Goal: Task Accomplishment & Management: Manage account settings

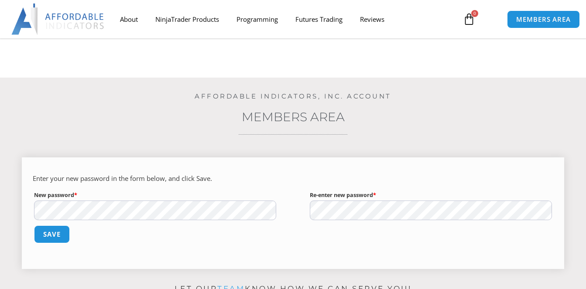
click at [97, 157] on div "Enter your new password in the form below, and click Save. New password * Requi…" at bounding box center [293, 213] width 542 height 112
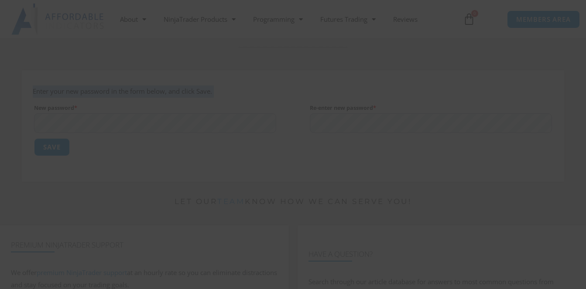
click at [97, 123] on div "Close this module SAVE 20% NOW Are you ready to take NinjaTrader to the next le…" at bounding box center [293, 144] width 586 height 289
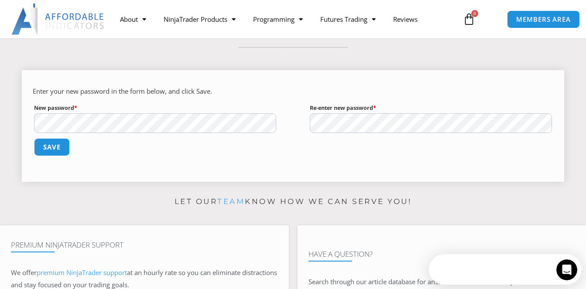
scroll to position [0, 0]
click at [65, 153] on button "Save" at bounding box center [51, 147] width 37 height 19
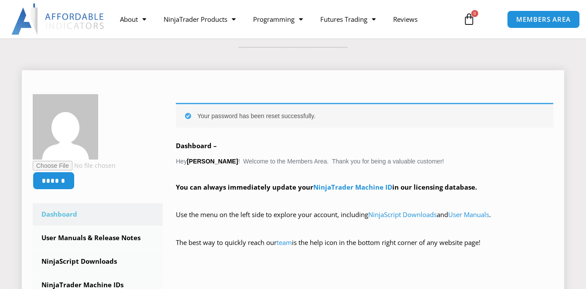
scroll to position [44, 0]
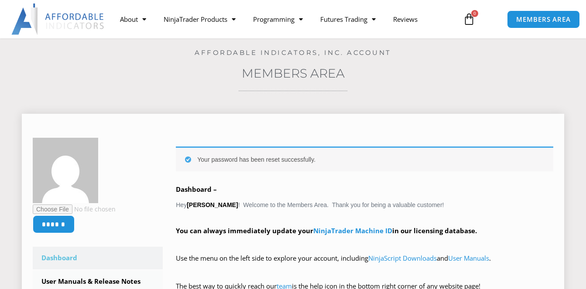
click at [281, 205] on div "Your password has been reset successfully. Dashboard – Hey [PERSON_NAME] ! Welc…" at bounding box center [364, 226] width 377 height 158
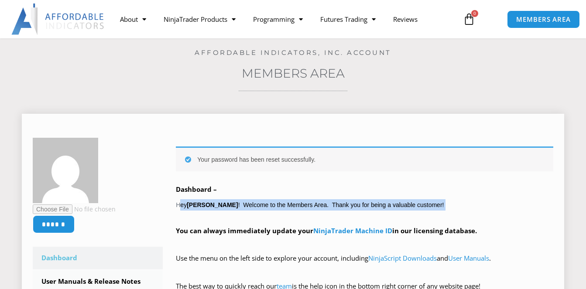
click at [281, 205] on div "Your password has been reset successfully. Dashboard – Hey [PERSON_NAME] ! Welc…" at bounding box center [364, 226] width 377 height 158
click at [280, 205] on div "Your password has been reset successfully. Dashboard – Hey [PERSON_NAME] ! Welc…" at bounding box center [364, 226] width 377 height 158
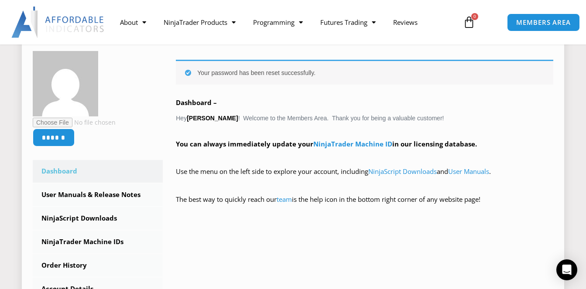
scroll to position [131, 0]
click at [214, 172] on p "Use the menu on the left side to explore your account, including NinjaScript Do…" at bounding box center [364, 177] width 377 height 24
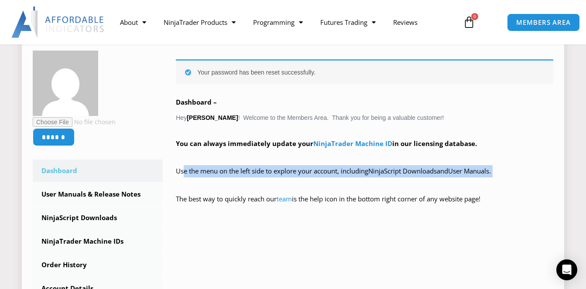
click at [214, 172] on p "Use the menu on the left side to explore your account, including NinjaScript Do…" at bounding box center [364, 177] width 377 height 24
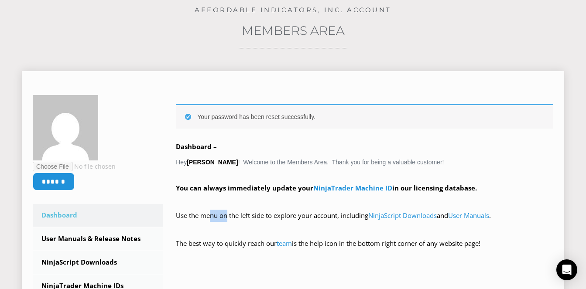
scroll to position [0, 0]
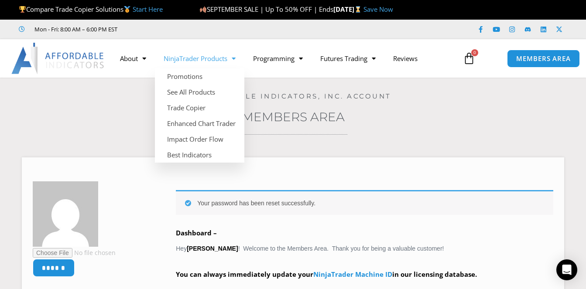
click at [235, 60] on span "Menu" at bounding box center [231, 58] width 8 height 15
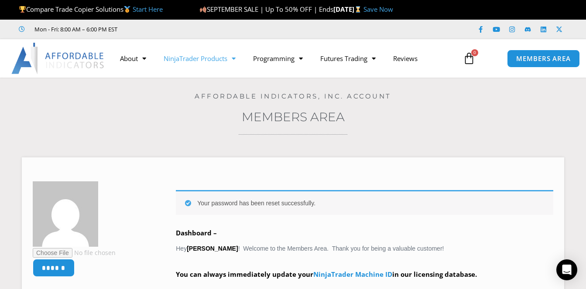
click at [235, 60] on span "Menu" at bounding box center [231, 58] width 8 height 15
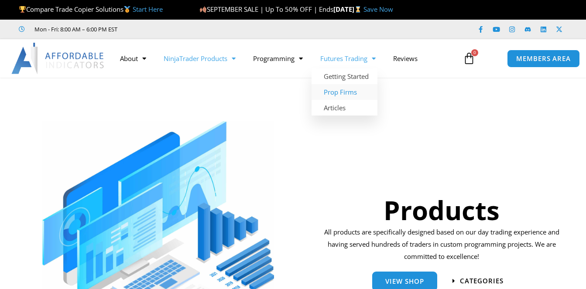
click at [347, 90] on link "Prop Firms" at bounding box center [344, 92] width 66 height 16
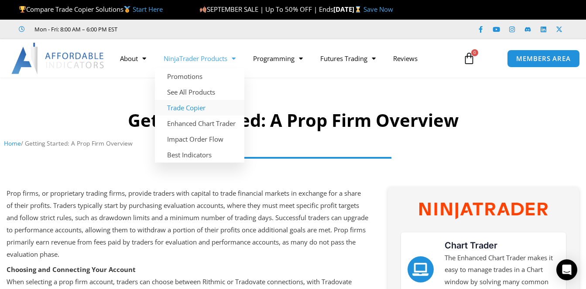
click at [190, 108] on link "Trade Copier" at bounding box center [199, 108] width 89 height 16
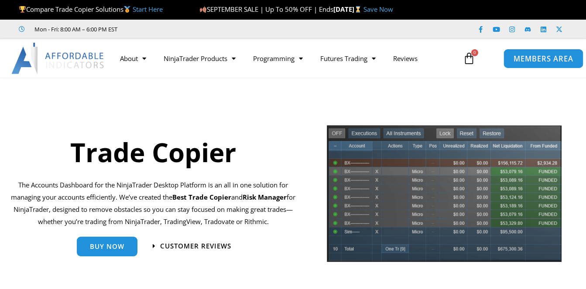
click at [533, 55] on span "MEMBERS AREA" at bounding box center [543, 58] width 60 height 7
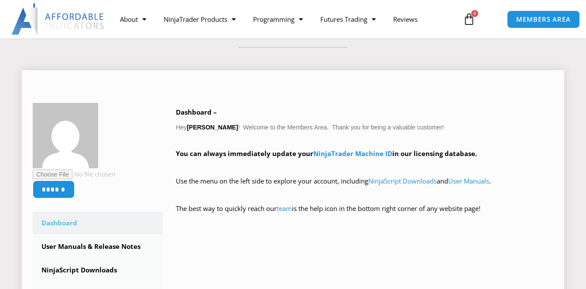
scroll to position [174, 0]
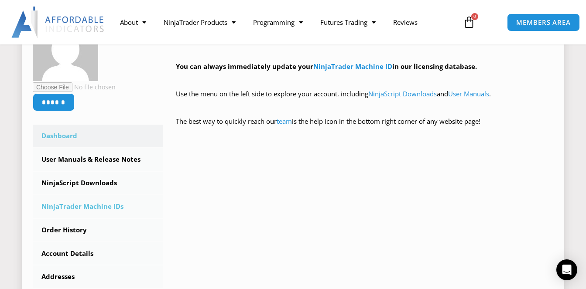
click at [112, 208] on link "NinjaTrader Machine IDs" at bounding box center [98, 206] width 130 height 23
